Goal: Task Accomplishment & Management: Use online tool/utility

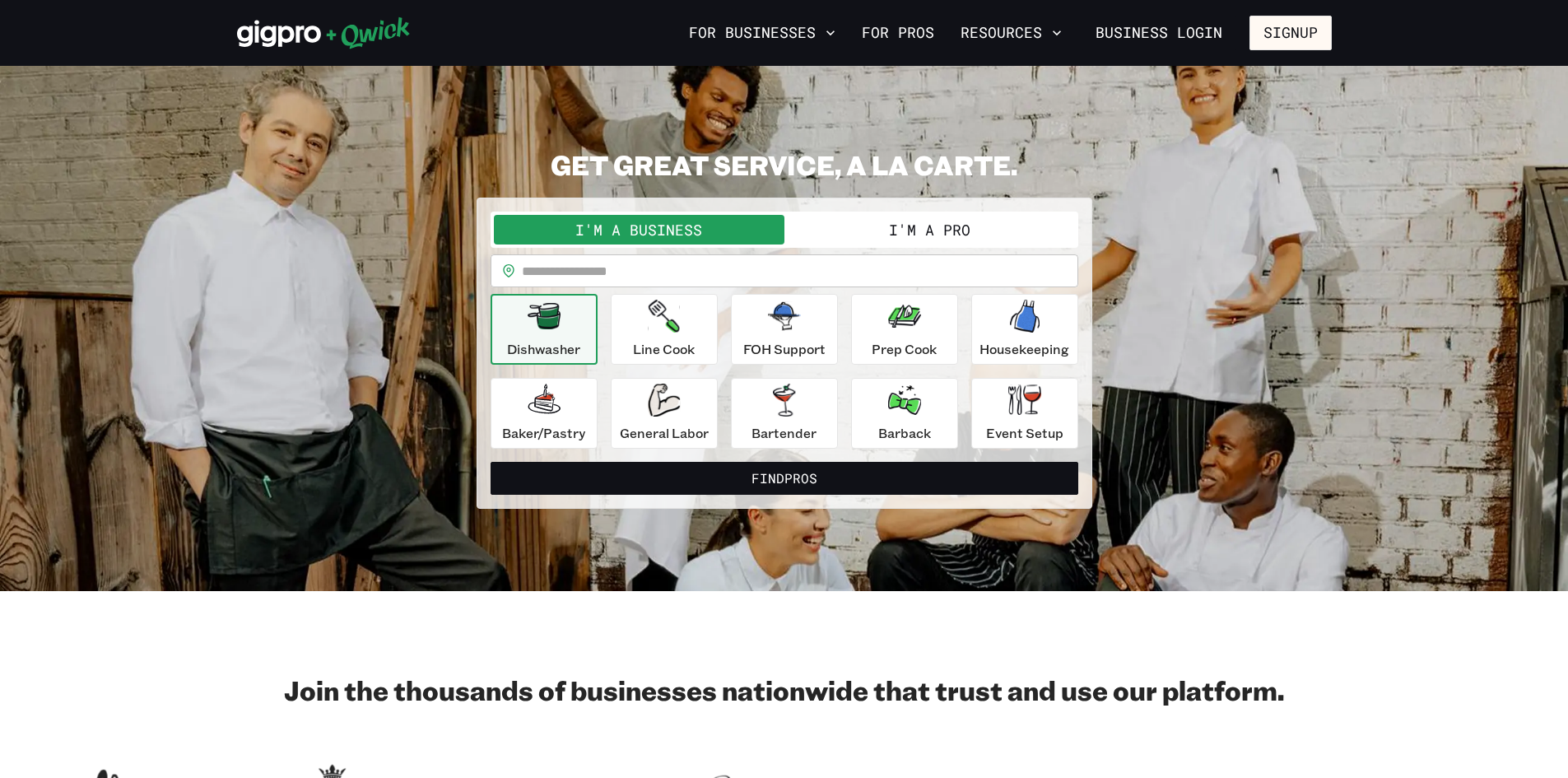
click at [919, 225] on button "I'm a Pro" at bounding box center [930, 230] width 290 height 30
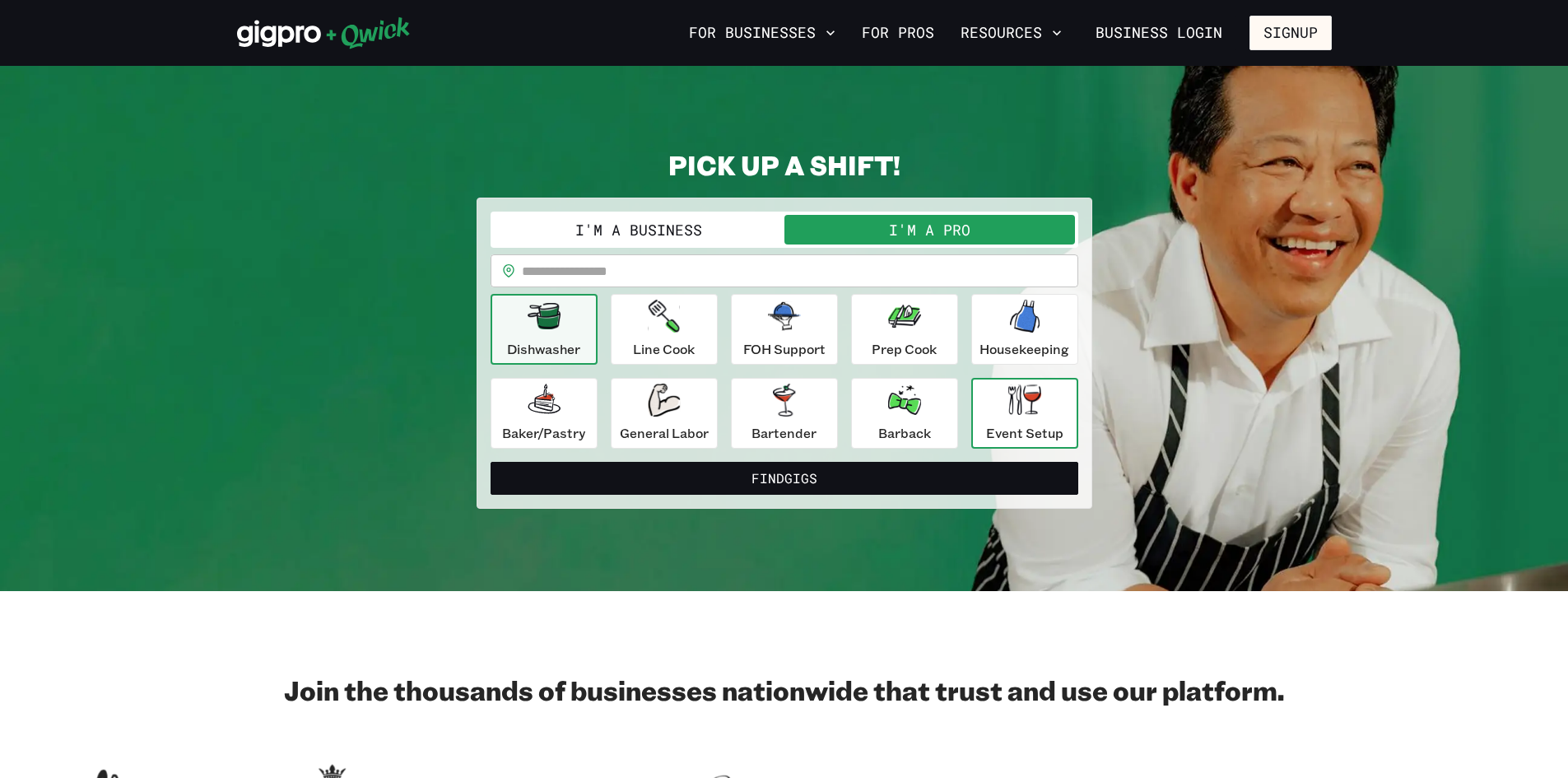
click at [1048, 417] on div "Event Setup" at bounding box center [1025, 413] width 77 height 60
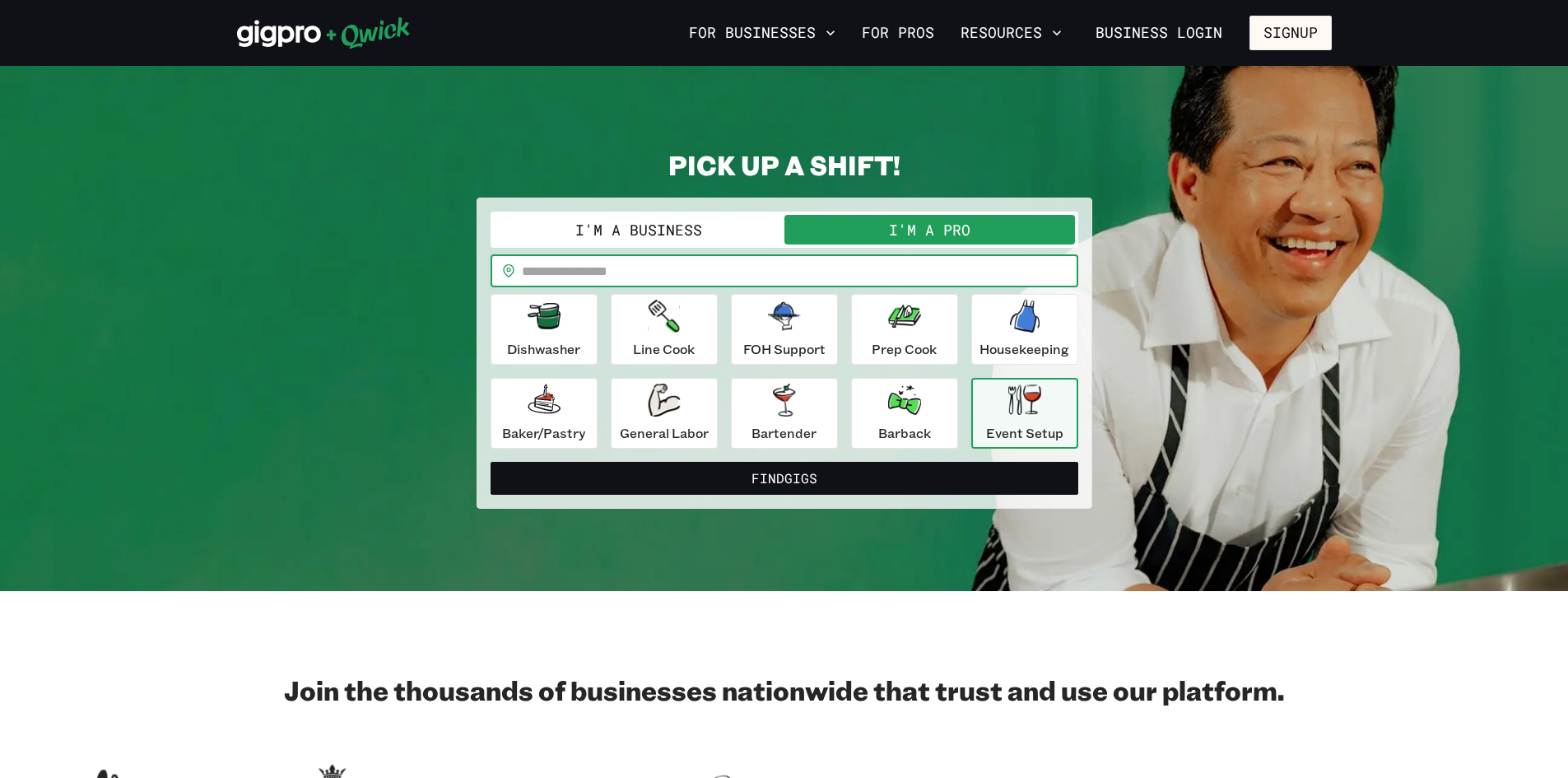
click at [717, 265] on input "text" at bounding box center [800, 270] width 556 height 33
click at [634, 269] on input "text" at bounding box center [800, 270] width 556 height 33
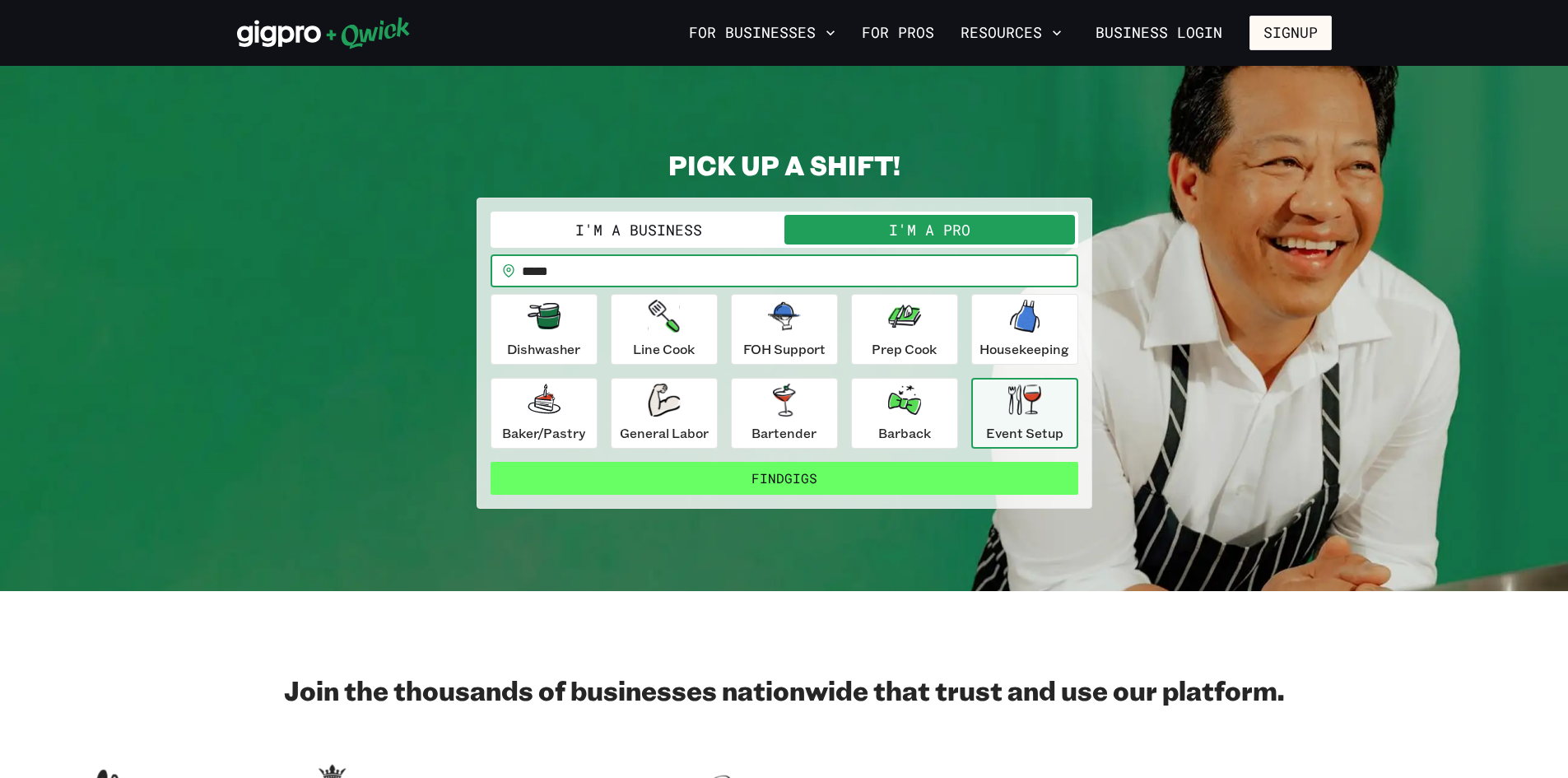
type input "*****"
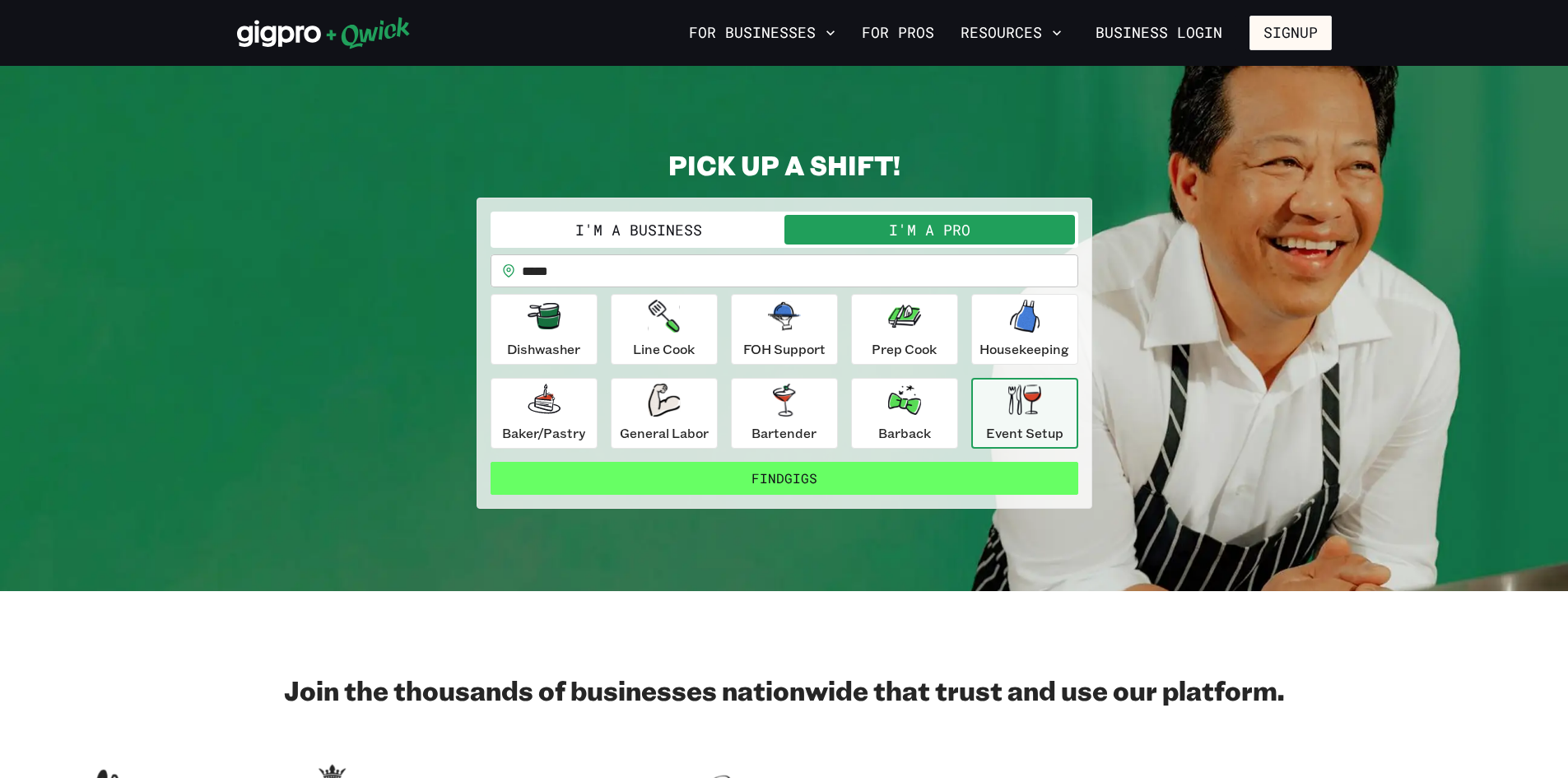
click at [784, 476] on button "Find Gigs" at bounding box center [784, 477] width 588 height 33
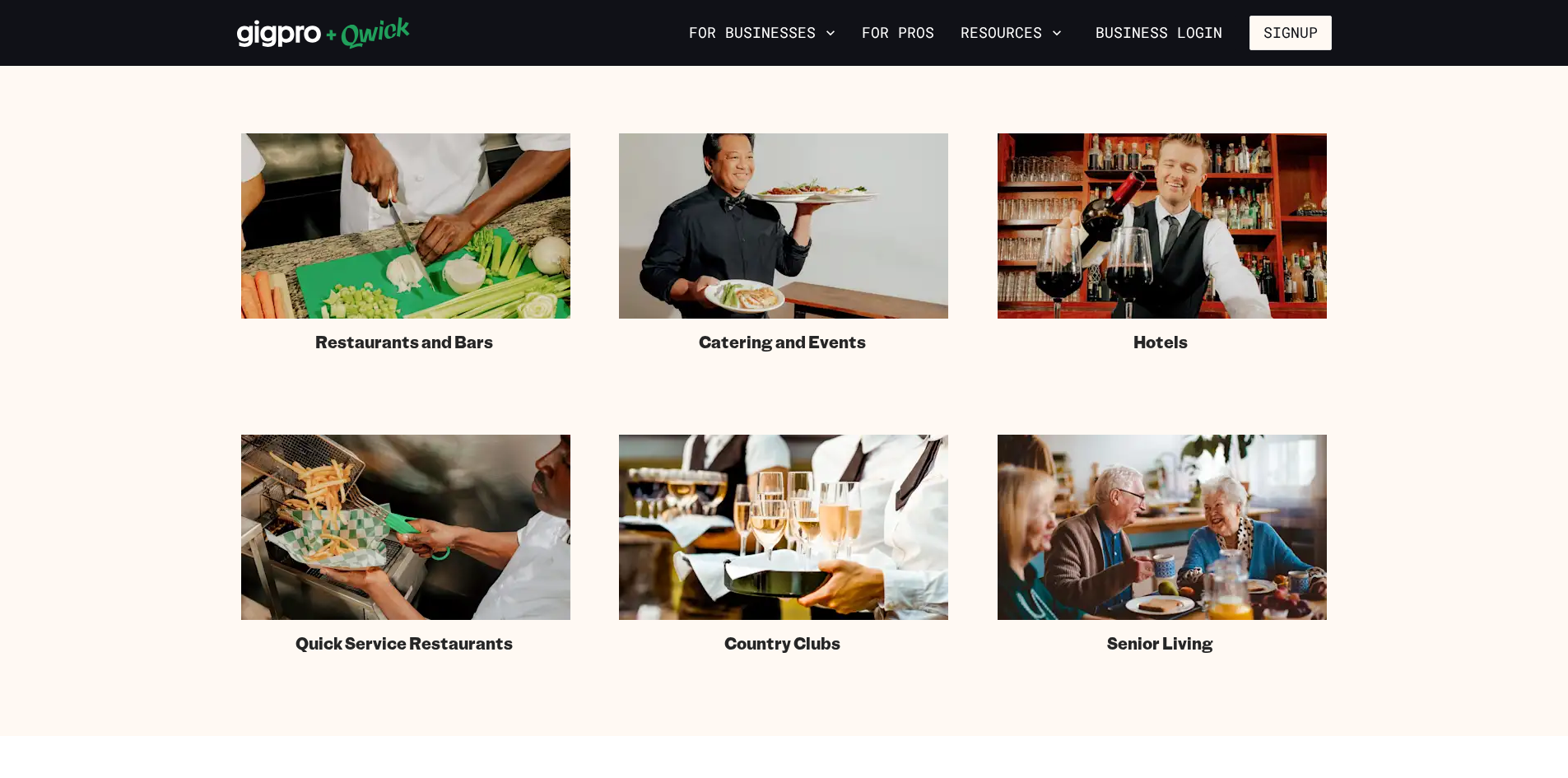
scroll to position [988, 0]
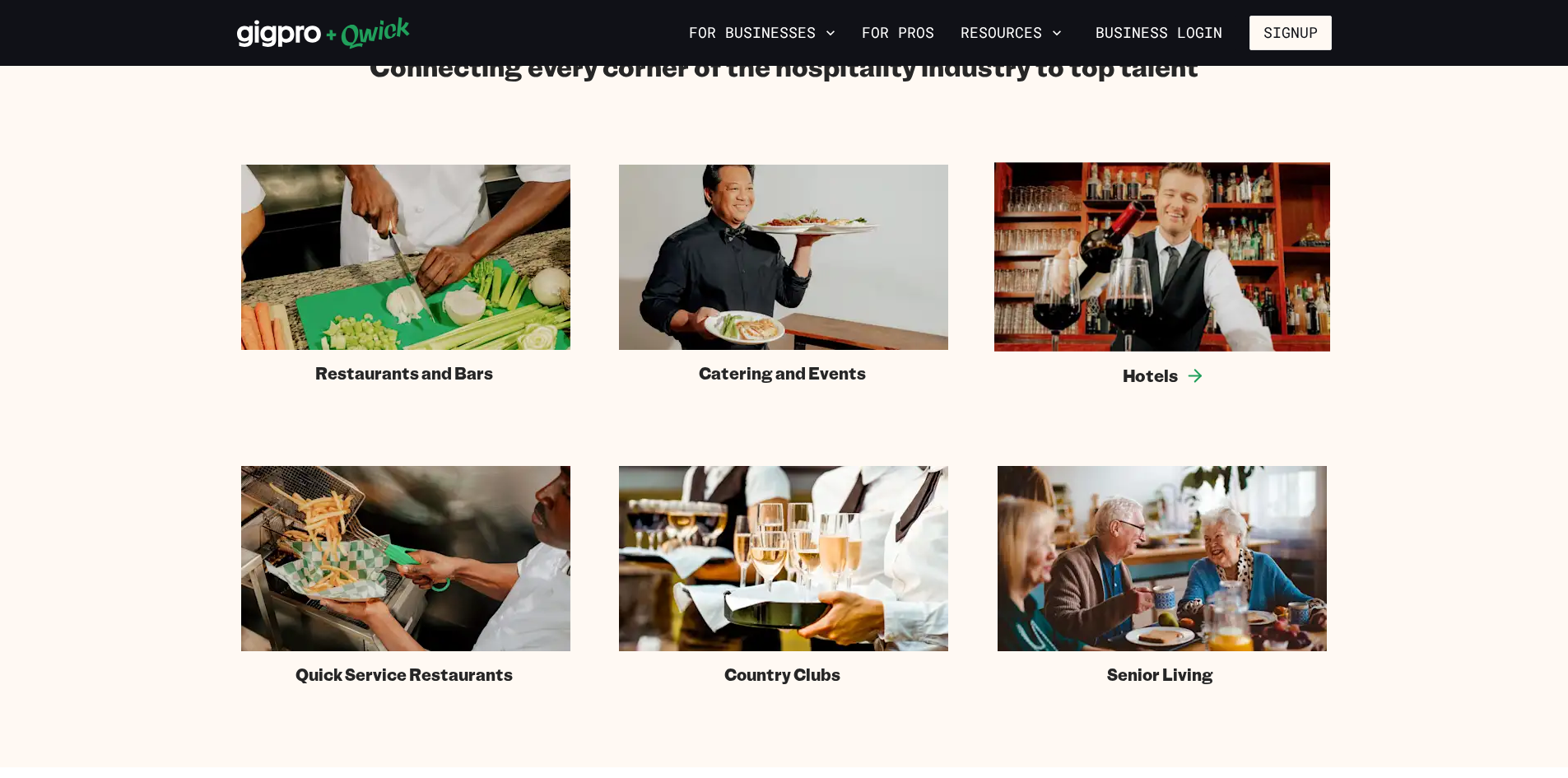
click at [1157, 289] on img at bounding box center [1162, 256] width 336 height 189
